Goal: Task Accomplishment & Management: Manage account settings

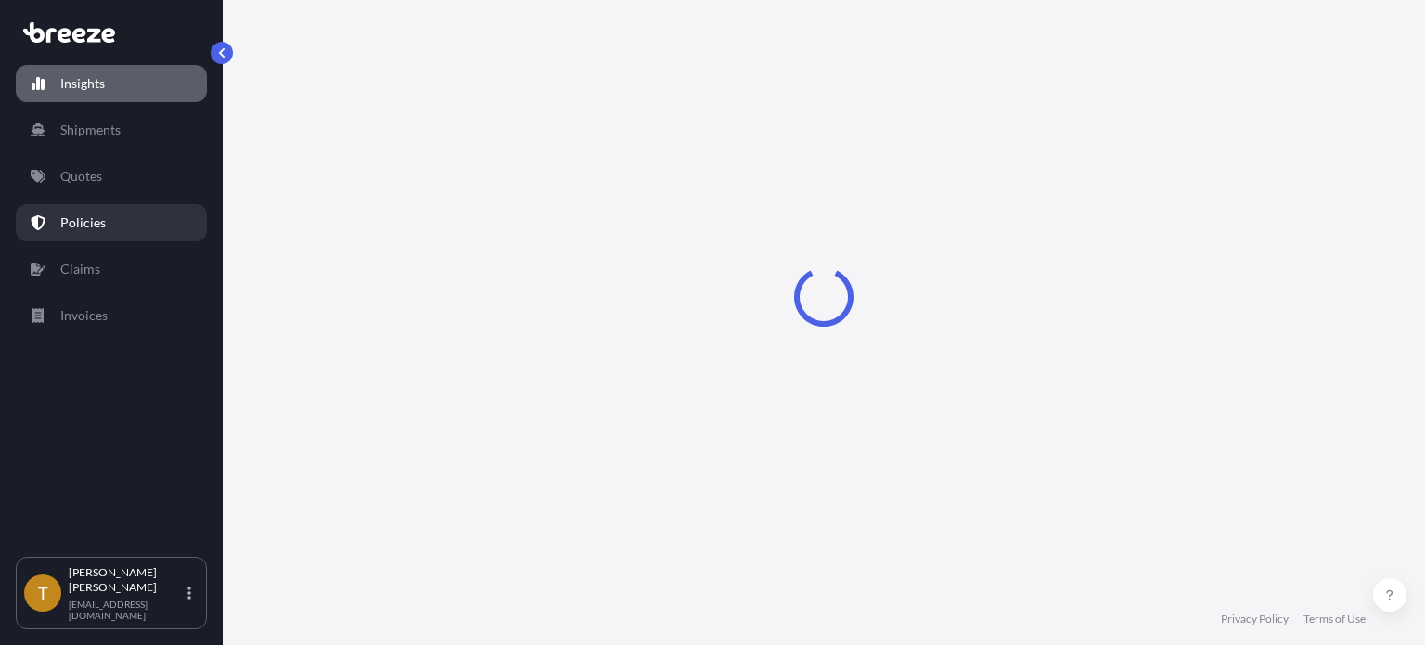
select select "2025"
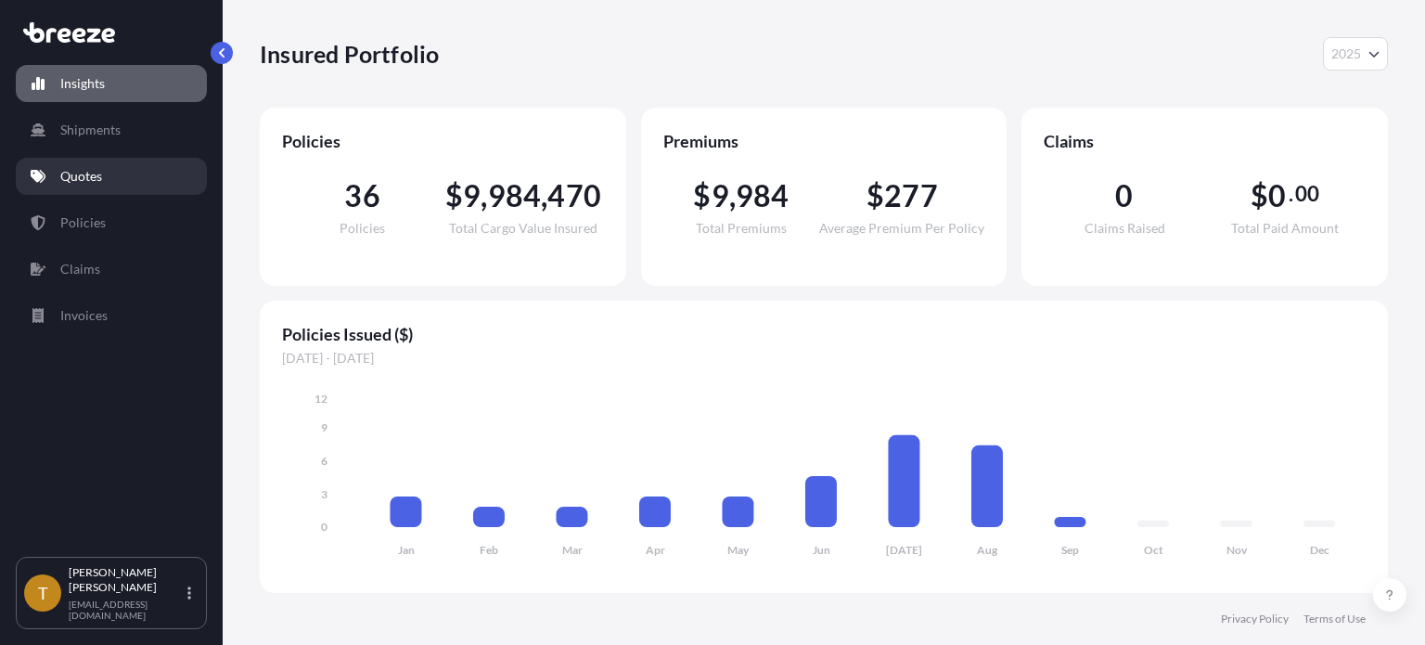
click at [84, 180] on p "Quotes" at bounding box center [81, 176] width 42 height 19
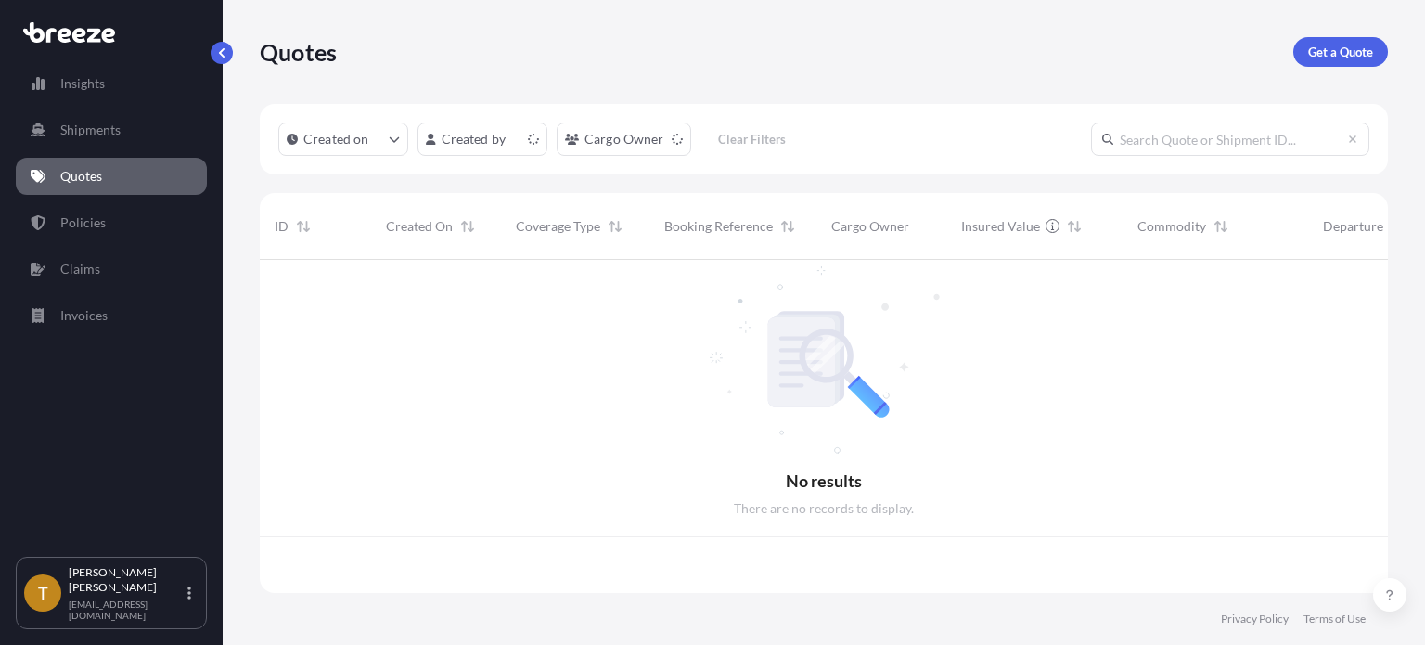
scroll to position [329, 1114]
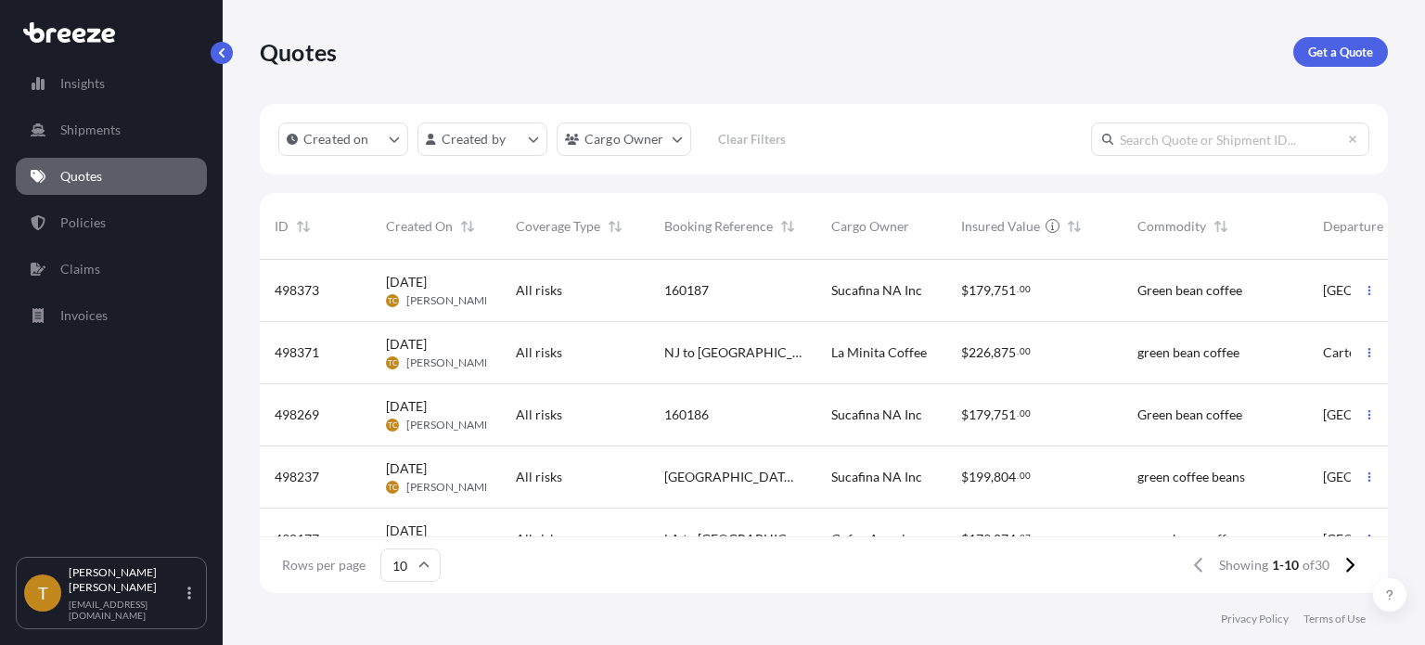
click at [606, 361] on div "All risks" at bounding box center [575, 352] width 119 height 19
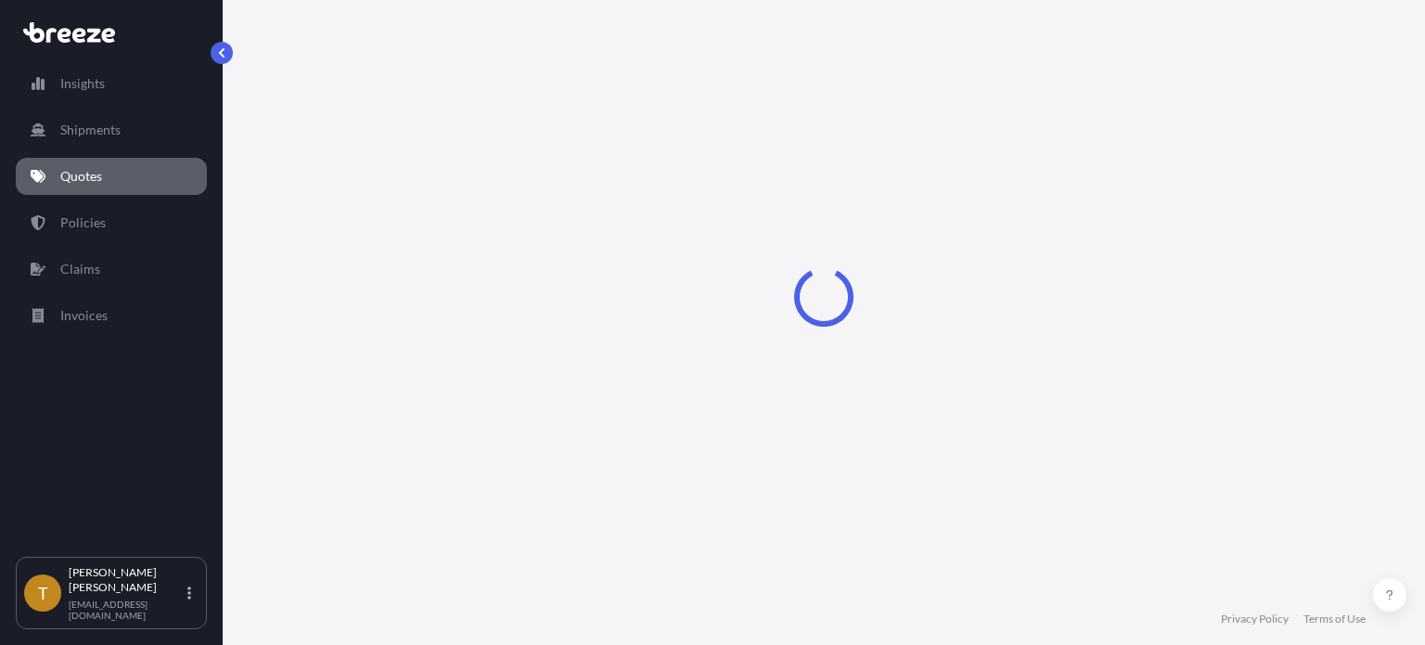
select select "Road"
select select "2"
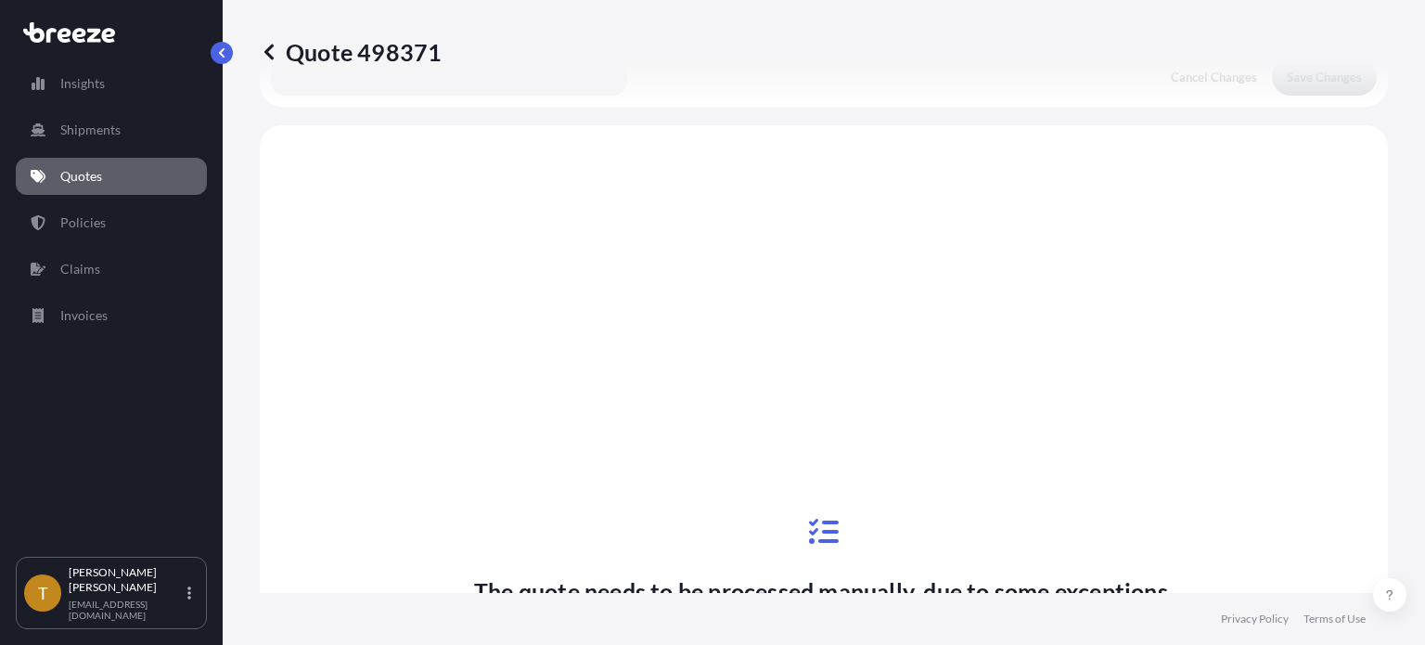
scroll to position [344, 0]
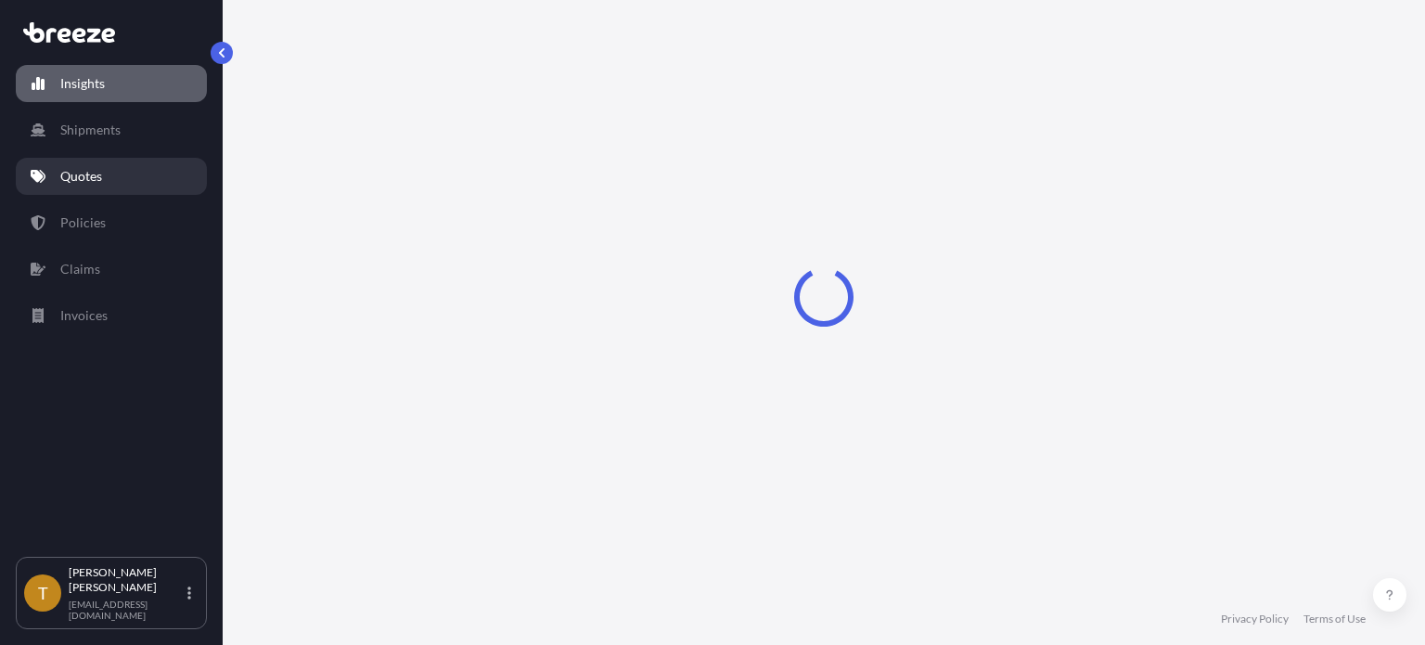
select select "2025"
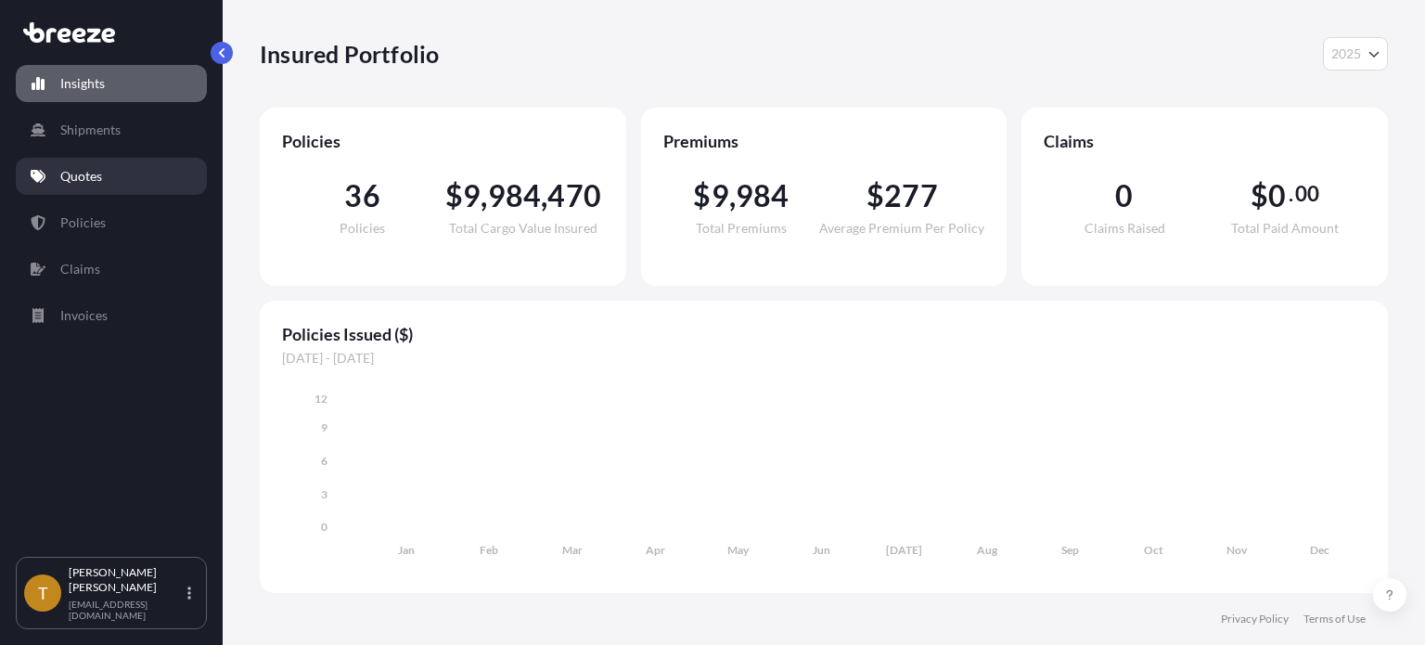
click at [60, 173] on p "Quotes" at bounding box center [81, 176] width 42 height 19
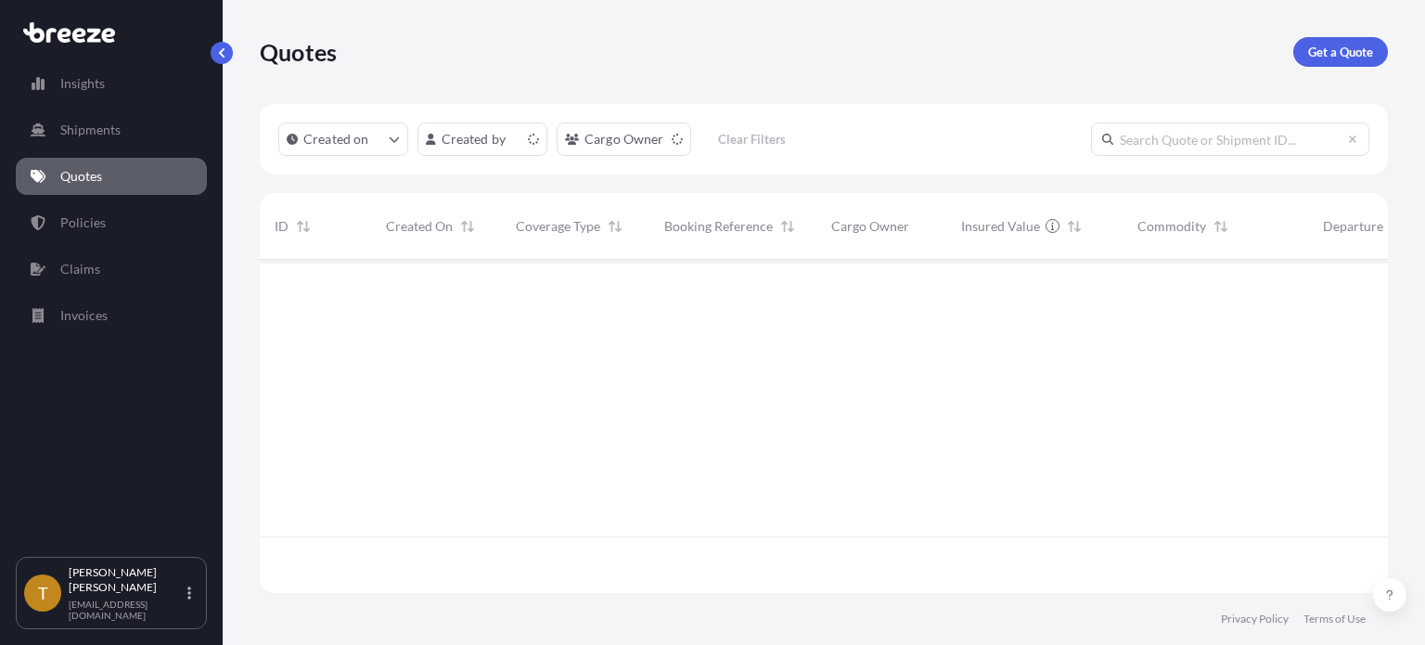
scroll to position [329, 1114]
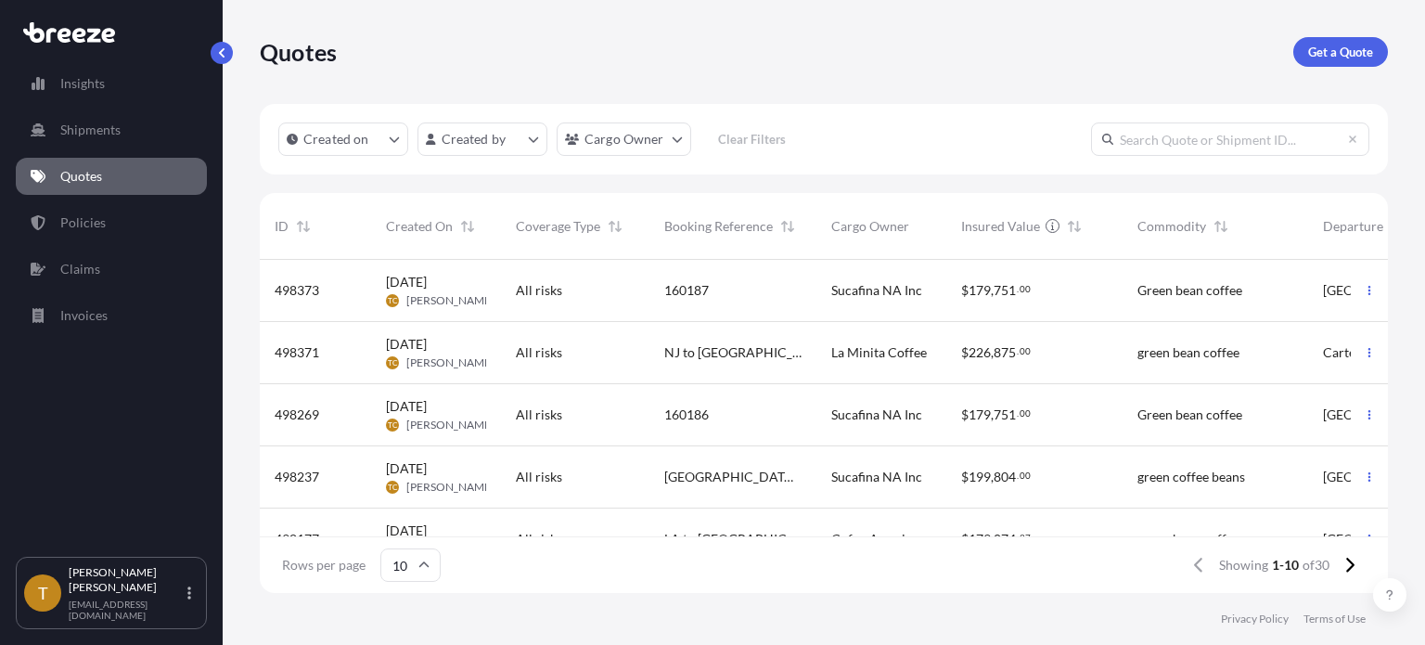
click at [331, 412] on div "498269" at bounding box center [316, 415] width 82 height 19
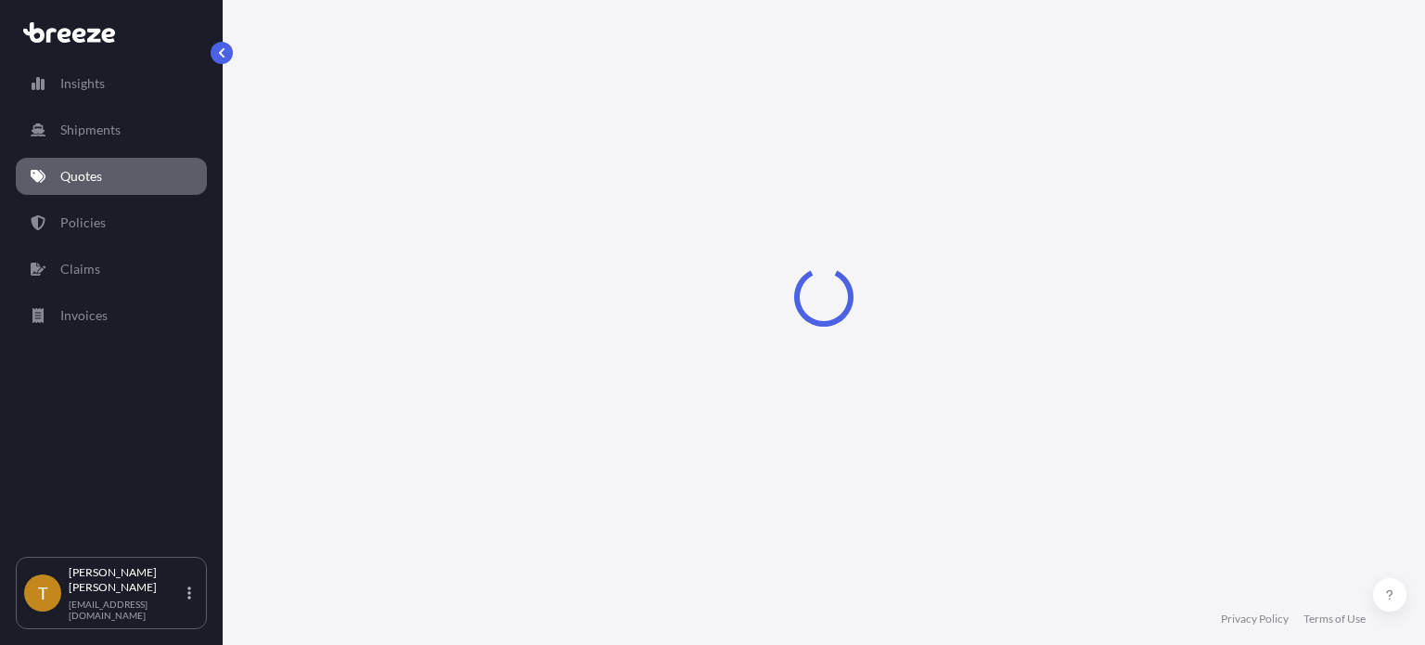
select select "Rail"
select select "2"
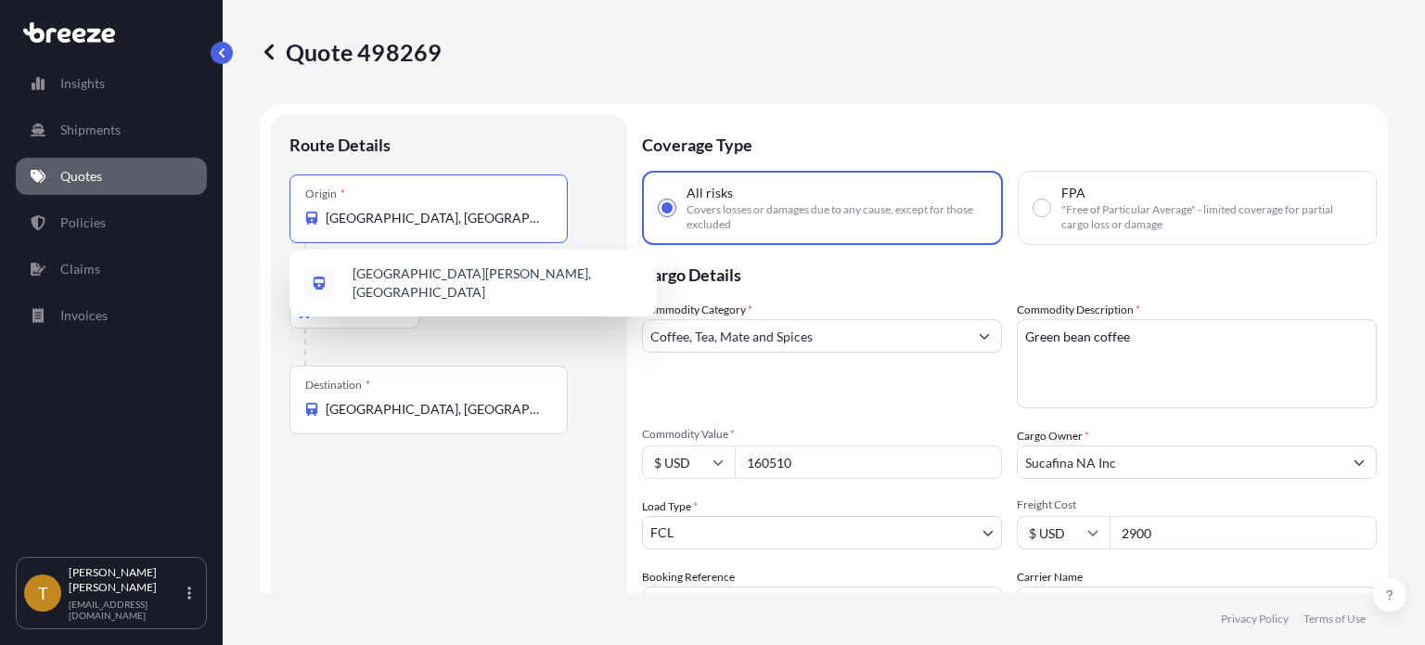
click at [514, 219] on input "[GEOGRAPHIC_DATA], [GEOGRAPHIC_DATA]" at bounding box center [435, 218] width 219 height 19
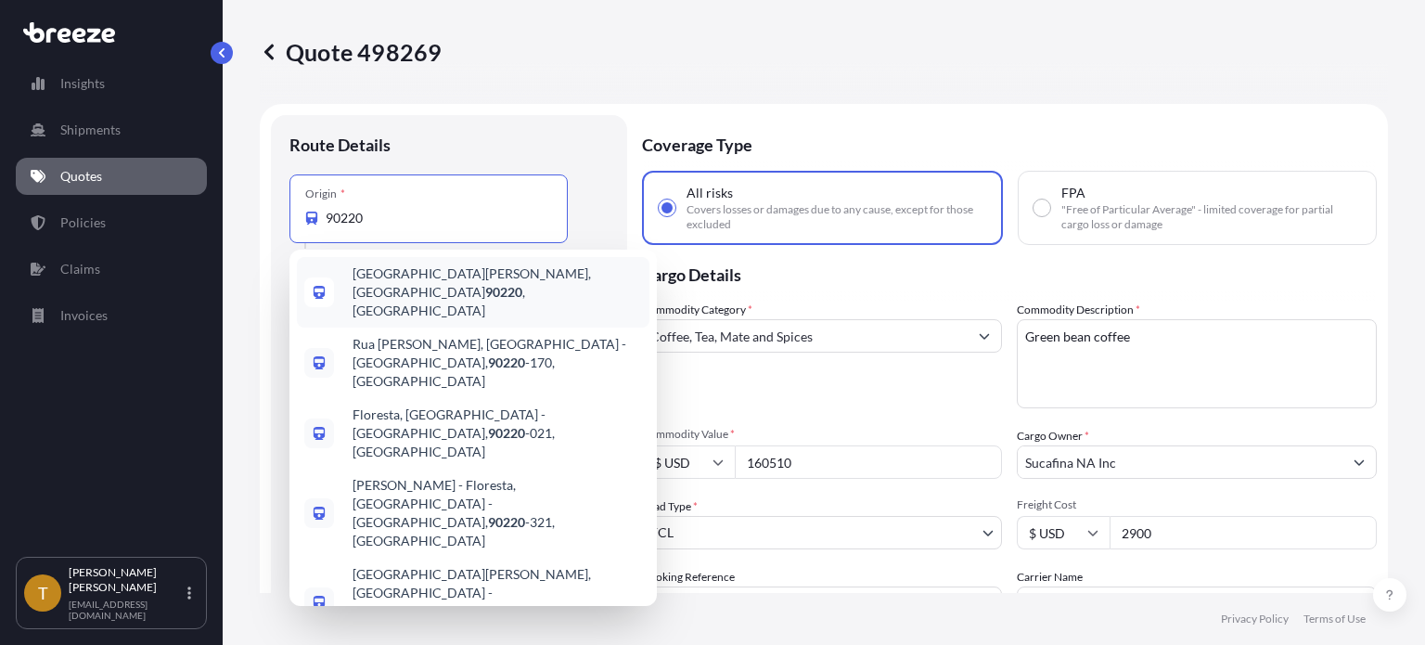
click at [486, 280] on span "[GEOGRAPHIC_DATA][PERSON_NAME] , [GEOGRAPHIC_DATA]" at bounding box center [498, 292] width 290 height 56
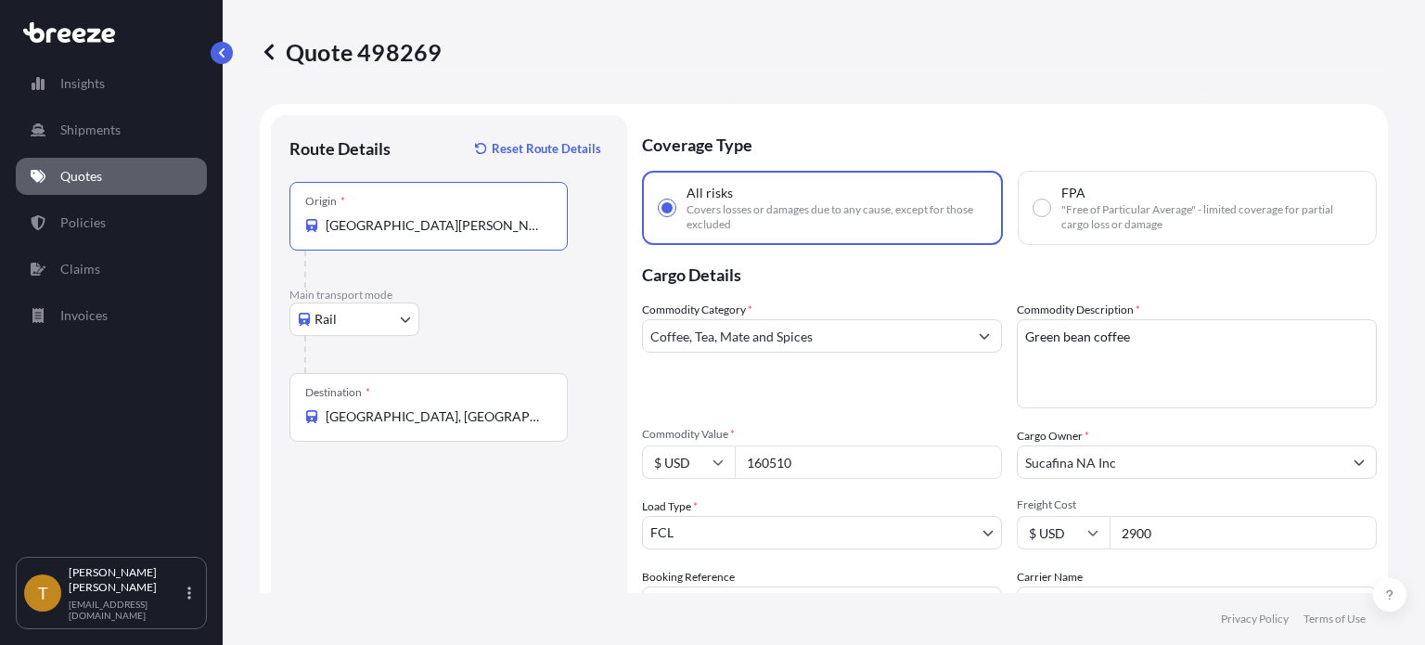
type input "[GEOGRAPHIC_DATA][PERSON_NAME], [GEOGRAPHIC_DATA]"
click at [488, 428] on div "Destination * [GEOGRAPHIC_DATA], [GEOGRAPHIC_DATA]" at bounding box center [429, 407] width 278 height 69
click at [488, 426] on input "[GEOGRAPHIC_DATA], [GEOGRAPHIC_DATA]" at bounding box center [435, 416] width 219 height 19
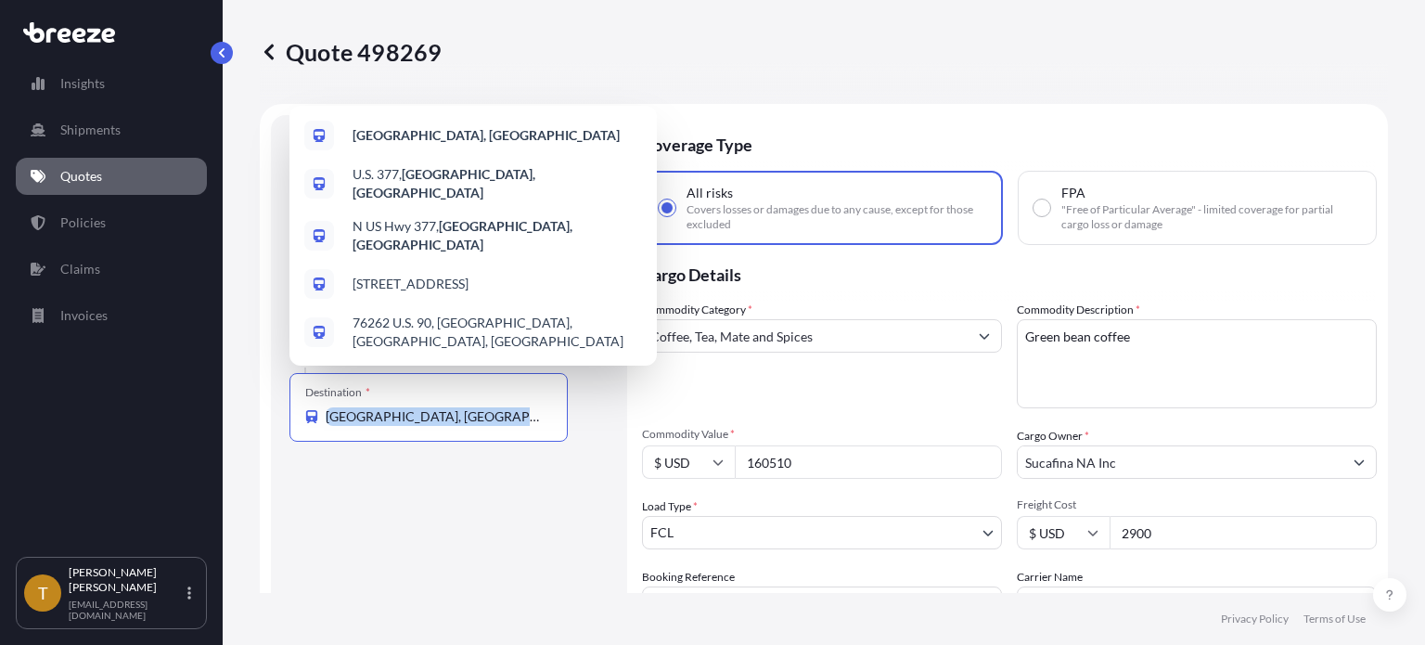
click at [488, 428] on div "Destination * [GEOGRAPHIC_DATA], [GEOGRAPHIC_DATA]" at bounding box center [429, 407] width 278 height 69
click at [488, 426] on input "[GEOGRAPHIC_DATA], [GEOGRAPHIC_DATA]" at bounding box center [435, 416] width 219 height 19
click at [488, 428] on div "Destination * [GEOGRAPHIC_DATA], [GEOGRAPHIC_DATA]" at bounding box center [429, 407] width 278 height 69
click at [488, 426] on input "[GEOGRAPHIC_DATA], [GEOGRAPHIC_DATA]" at bounding box center [435, 416] width 219 height 19
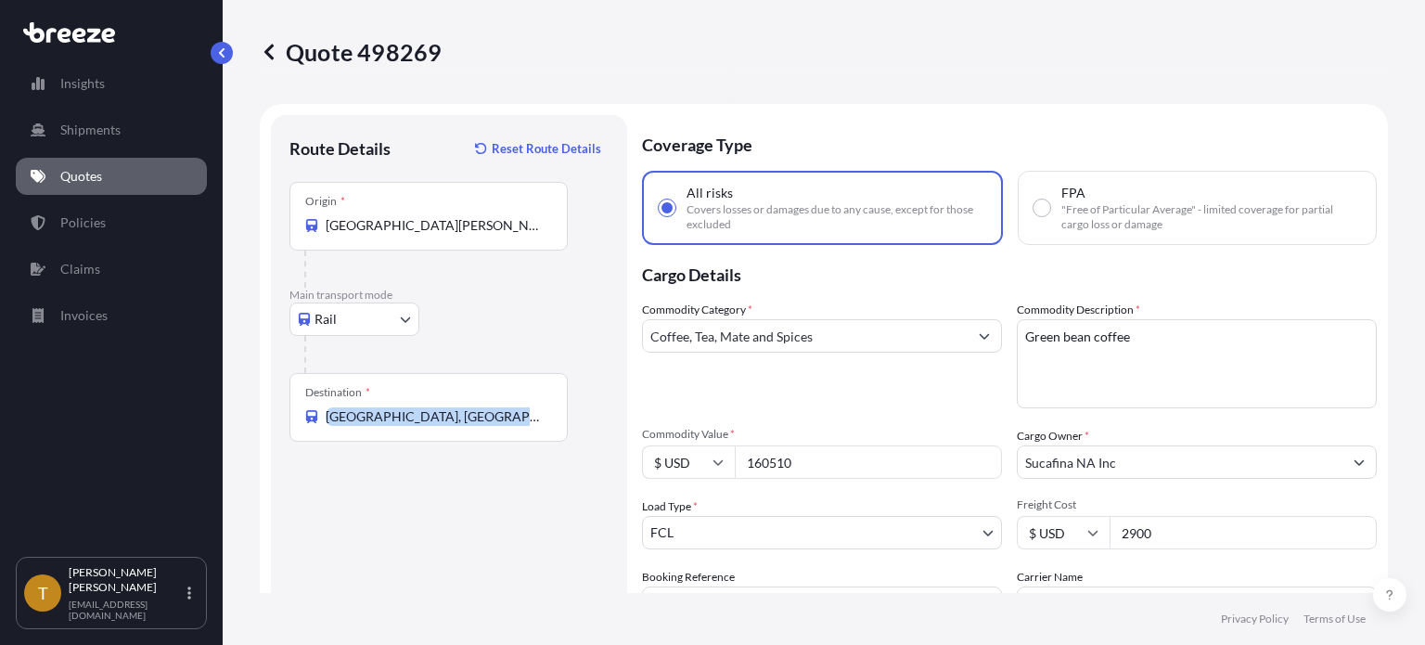
click at [488, 428] on div "Destination * [GEOGRAPHIC_DATA], [GEOGRAPHIC_DATA]" at bounding box center [429, 407] width 278 height 69
click at [488, 426] on input "[GEOGRAPHIC_DATA], [GEOGRAPHIC_DATA]" at bounding box center [435, 416] width 219 height 19
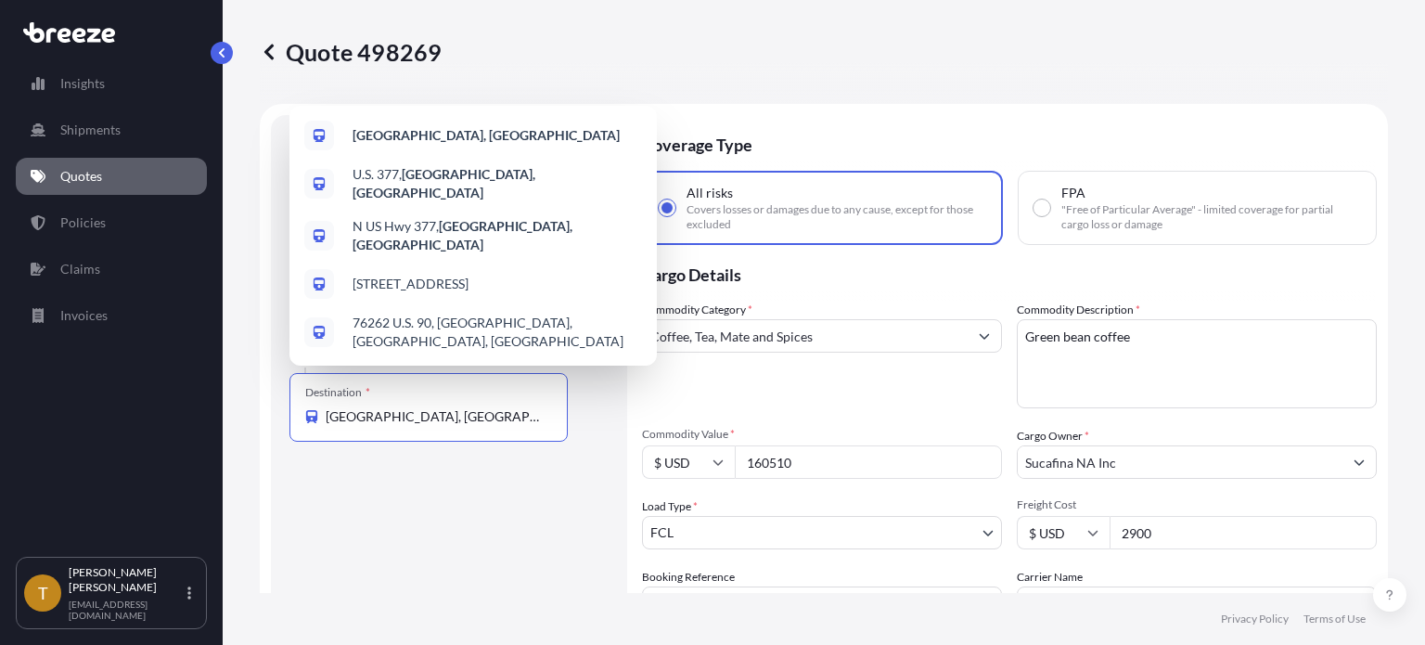
drag, startPoint x: 376, startPoint y: 415, endPoint x: 304, endPoint y: 414, distance: 71.5
click at [304, 414] on div "Destination * [GEOGRAPHIC_DATA], [GEOGRAPHIC_DATA]" at bounding box center [429, 407] width 278 height 69
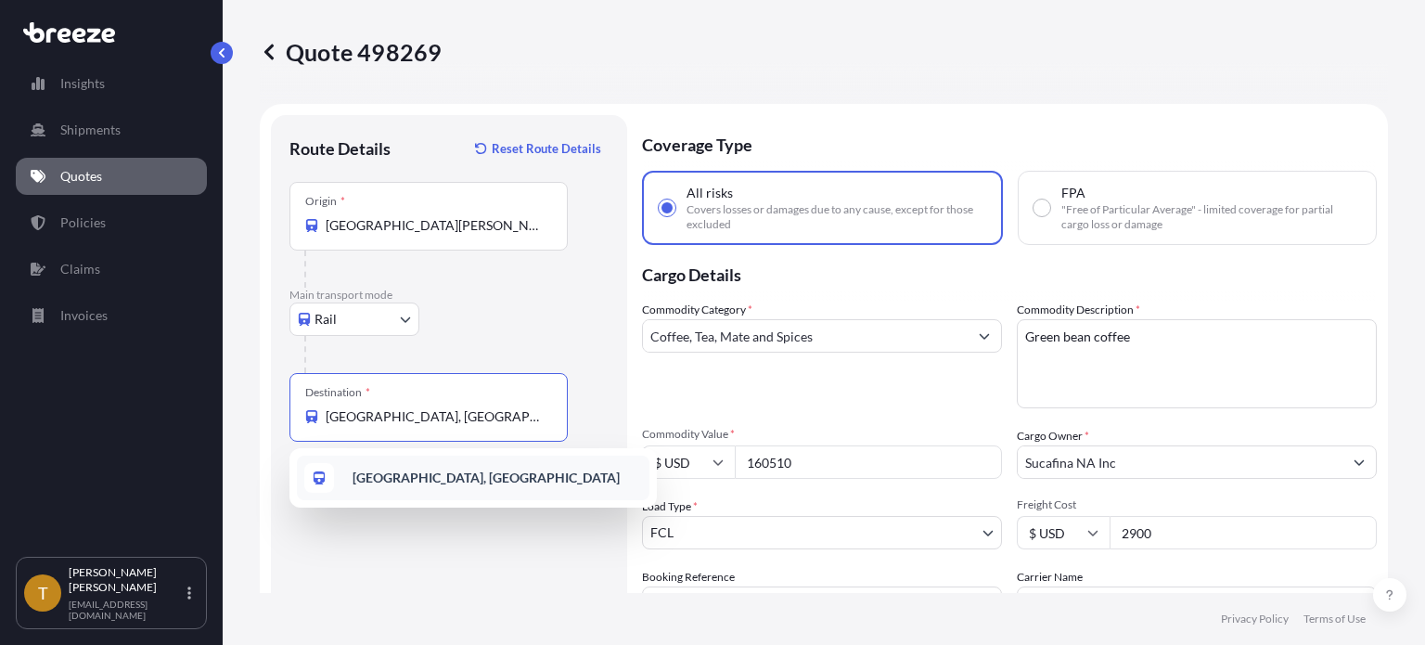
click at [373, 470] on b "[GEOGRAPHIC_DATA], [GEOGRAPHIC_DATA]" at bounding box center [486, 478] width 267 height 16
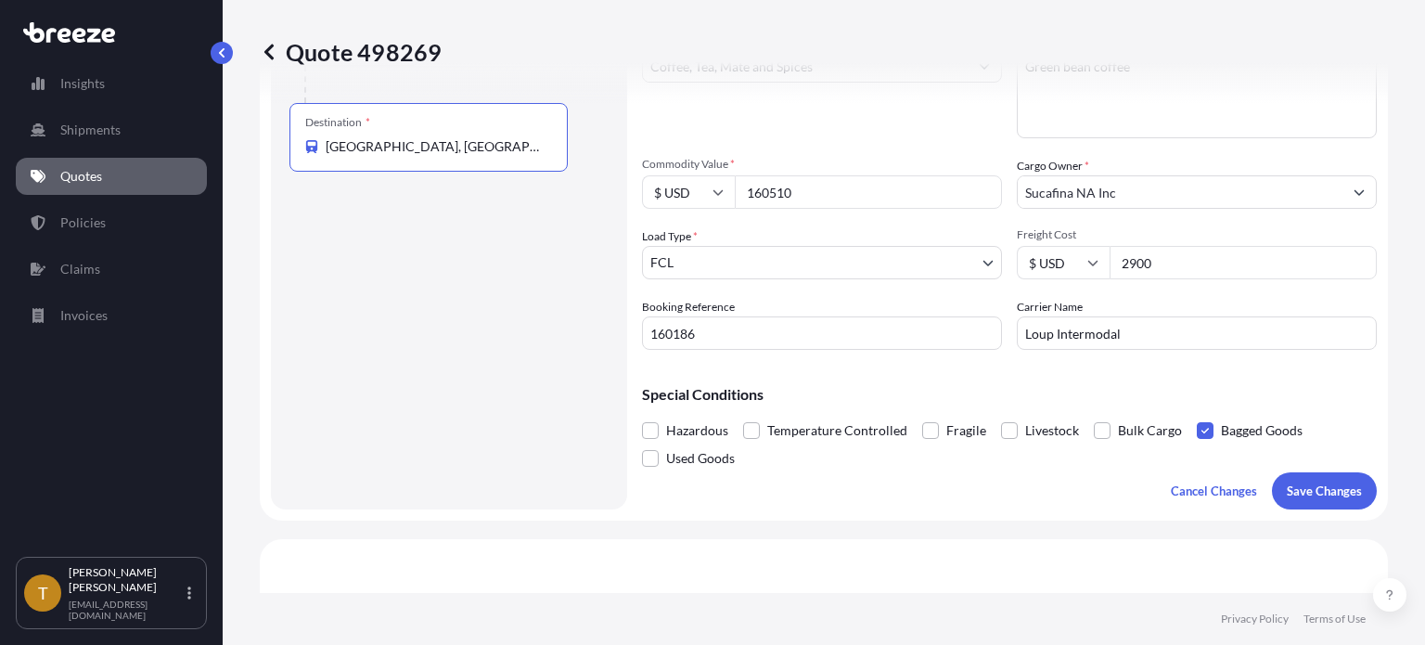
scroll to position [278, 0]
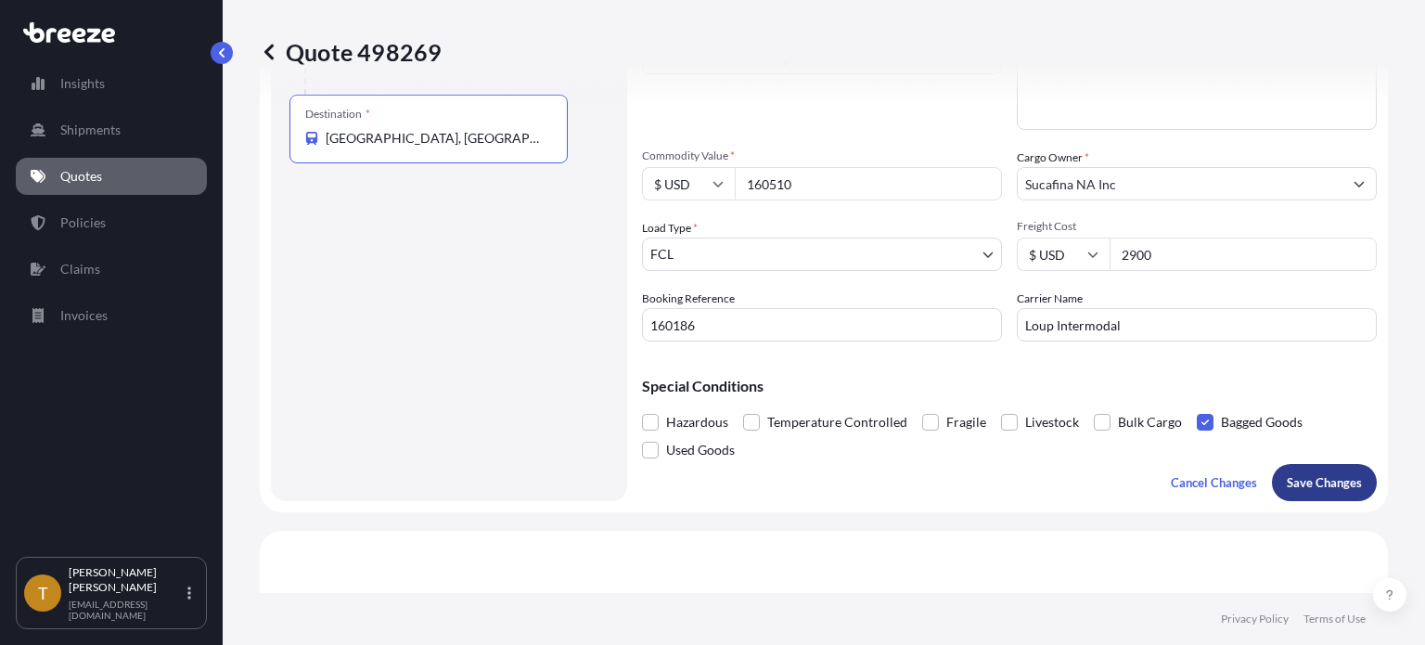
type input "[GEOGRAPHIC_DATA], [GEOGRAPHIC_DATA]"
click at [1316, 477] on p "Save Changes" at bounding box center [1324, 482] width 75 height 19
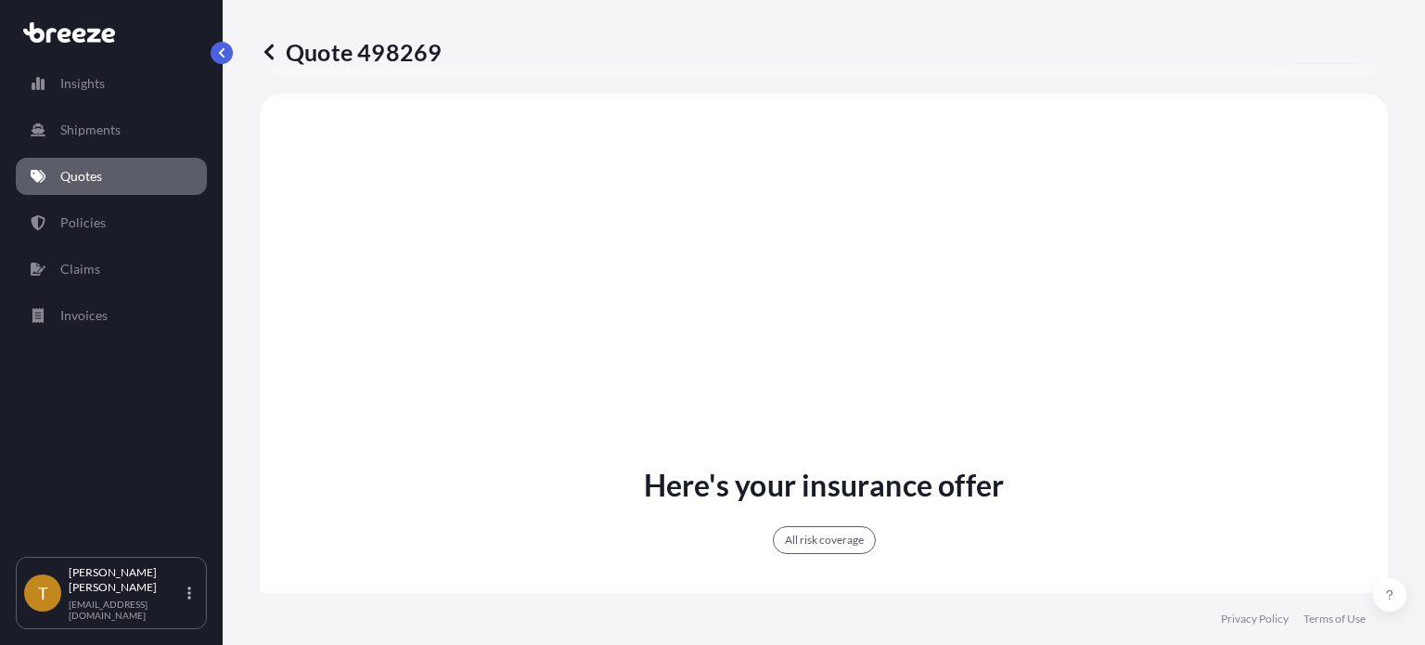
select select "Rail"
select select "2"
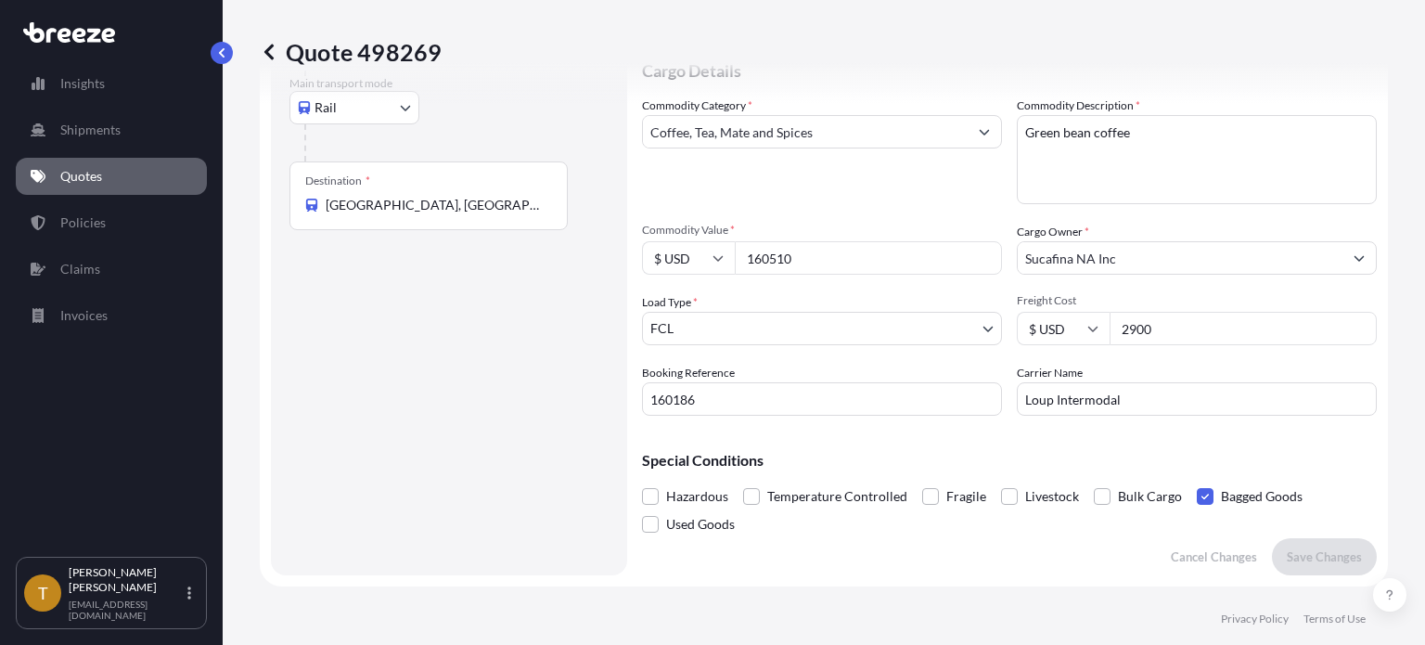
scroll to position [0, 0]
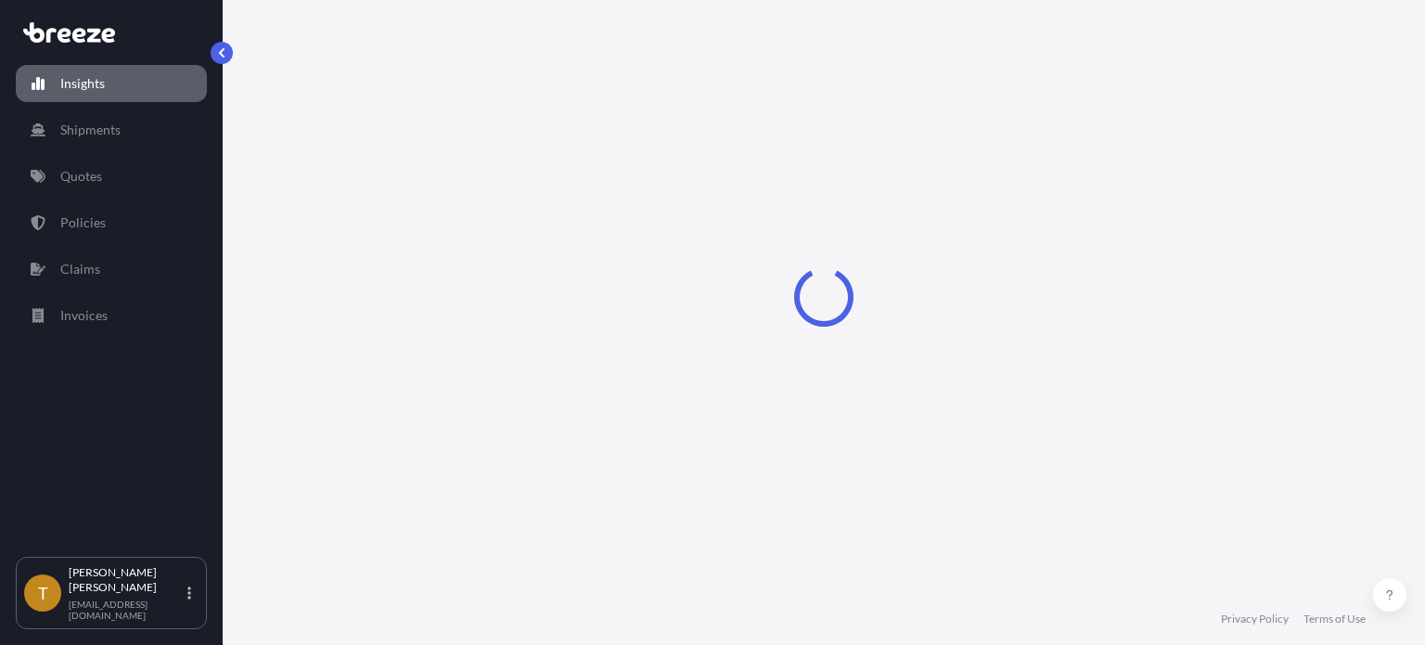
select select "2025"
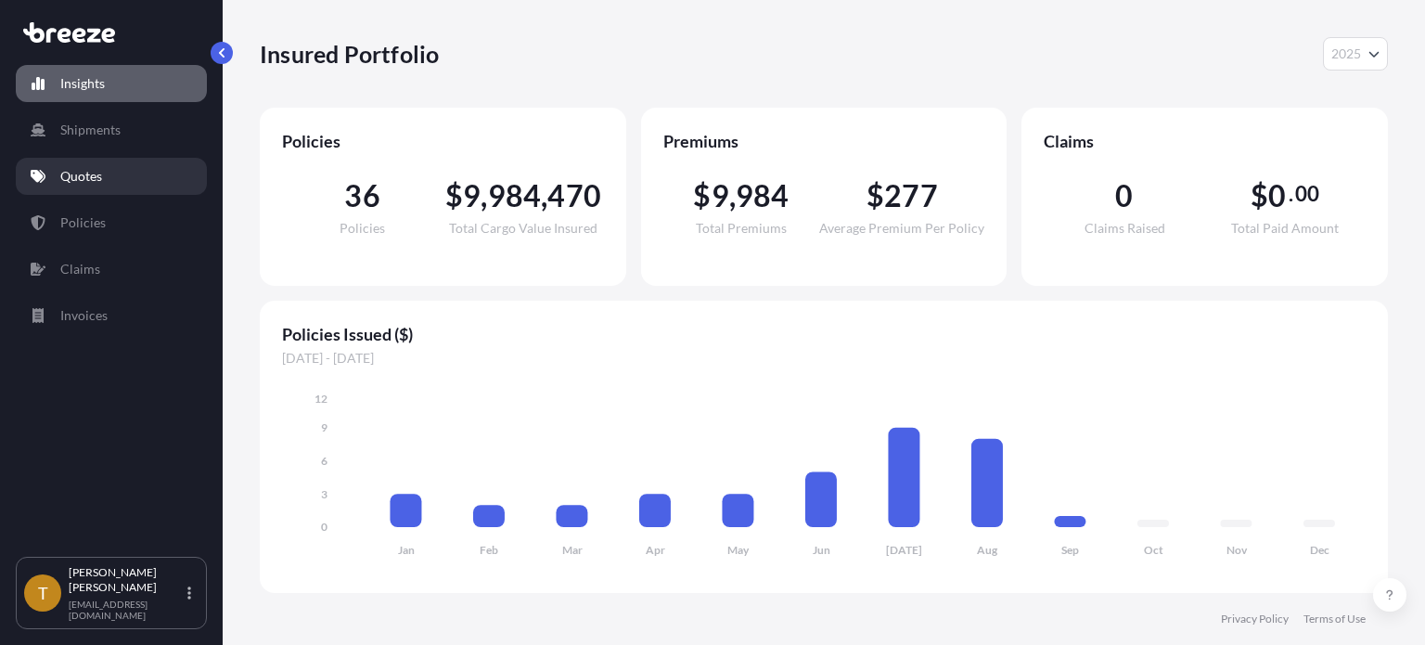
click at [97, 183] on p "Quotes" at bounding box center [81, 176] width 42 height 19
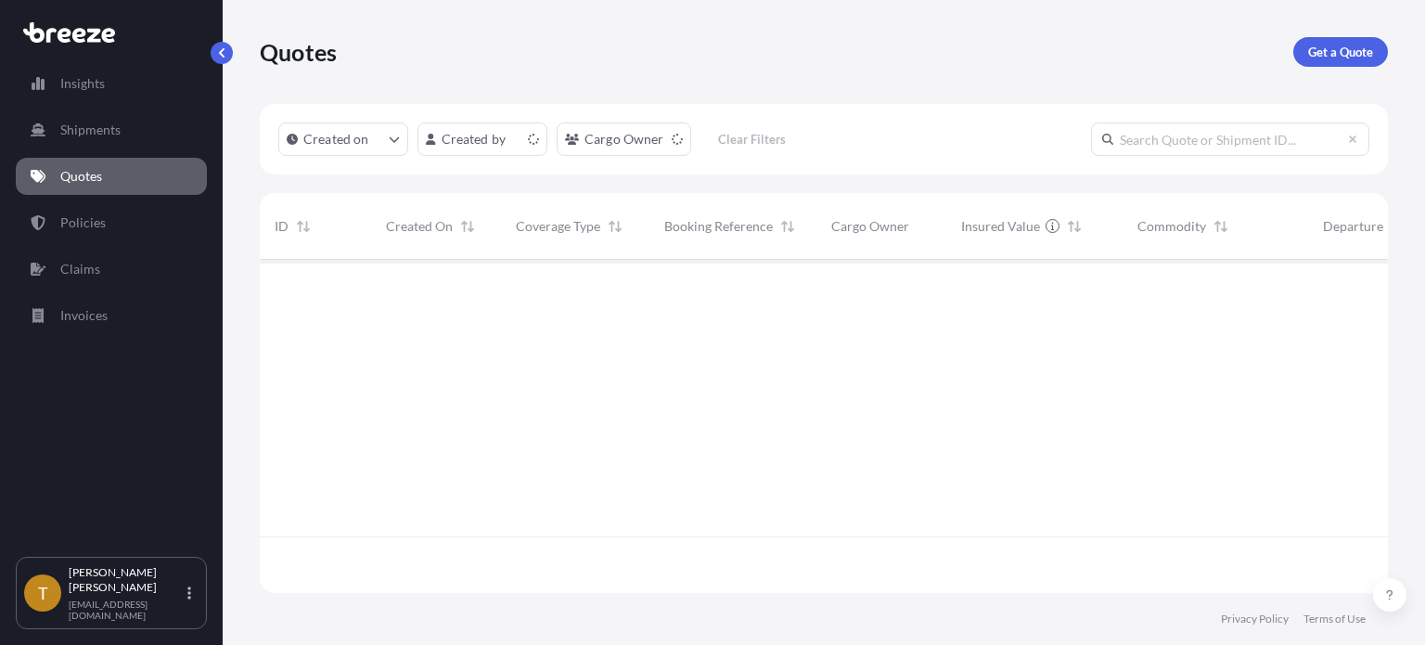
scroll to position [329, 1114]
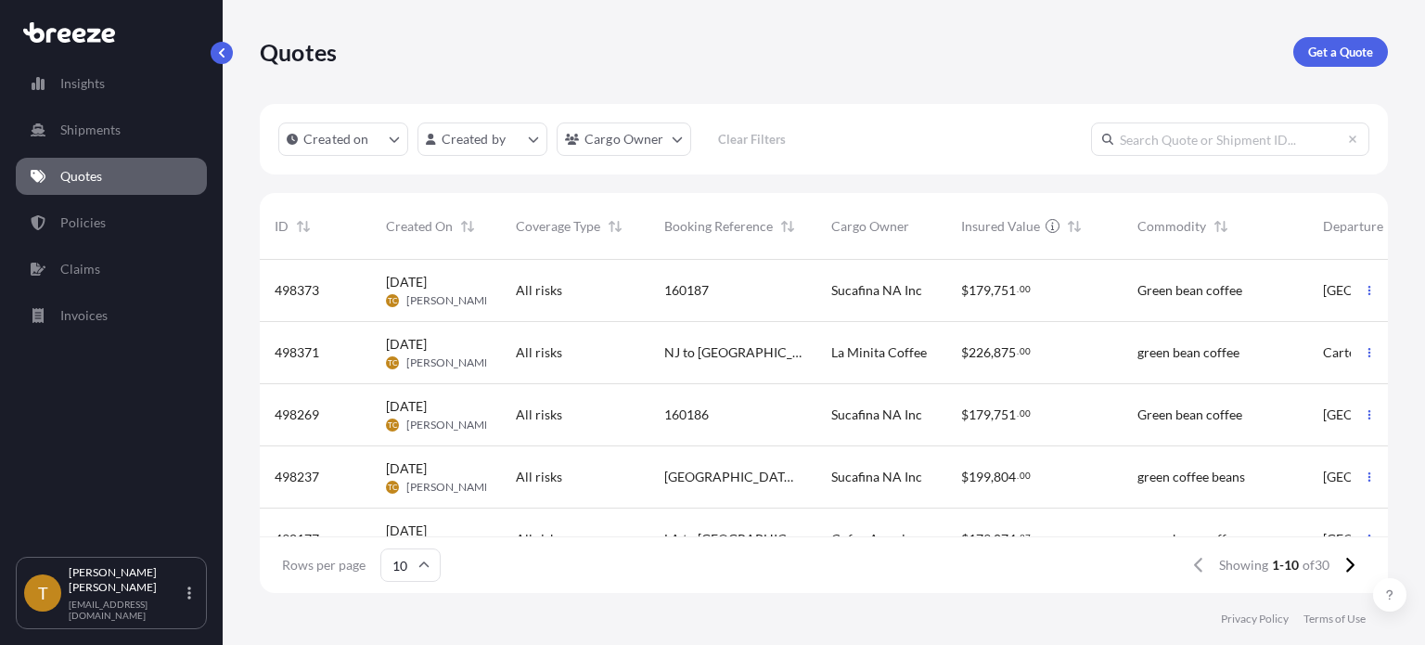
click at [597, 419] on div "All risks" at bounding box center [575, 415] width 119 height 19
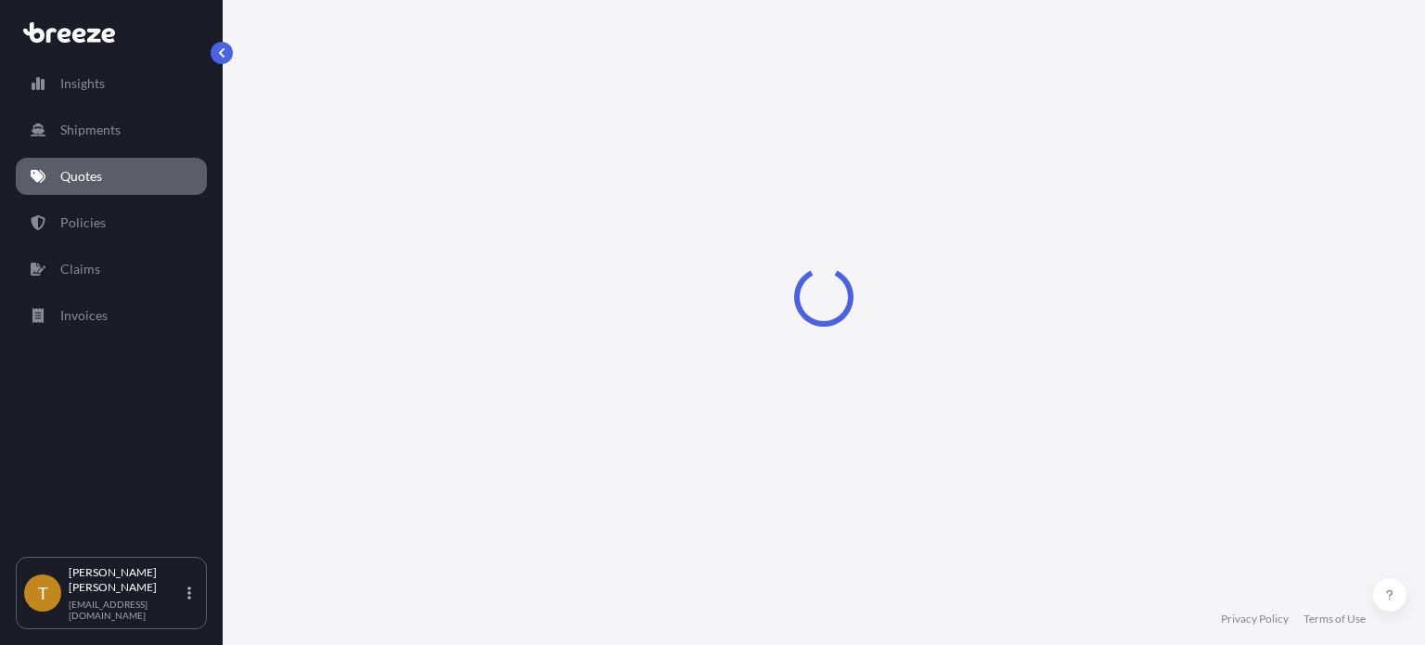
select select "Rail"
select select "2"
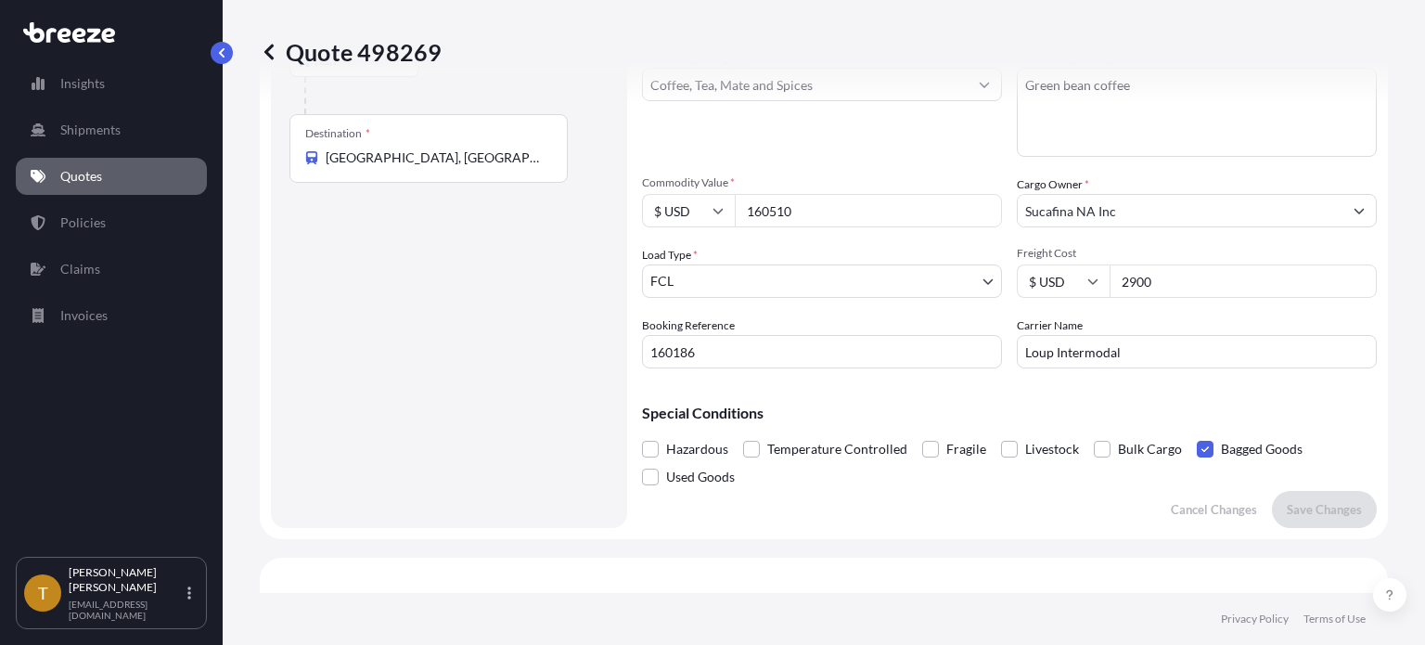
scroll to position [66, 0]
